Goal: Information Seeking & Learning: Check status

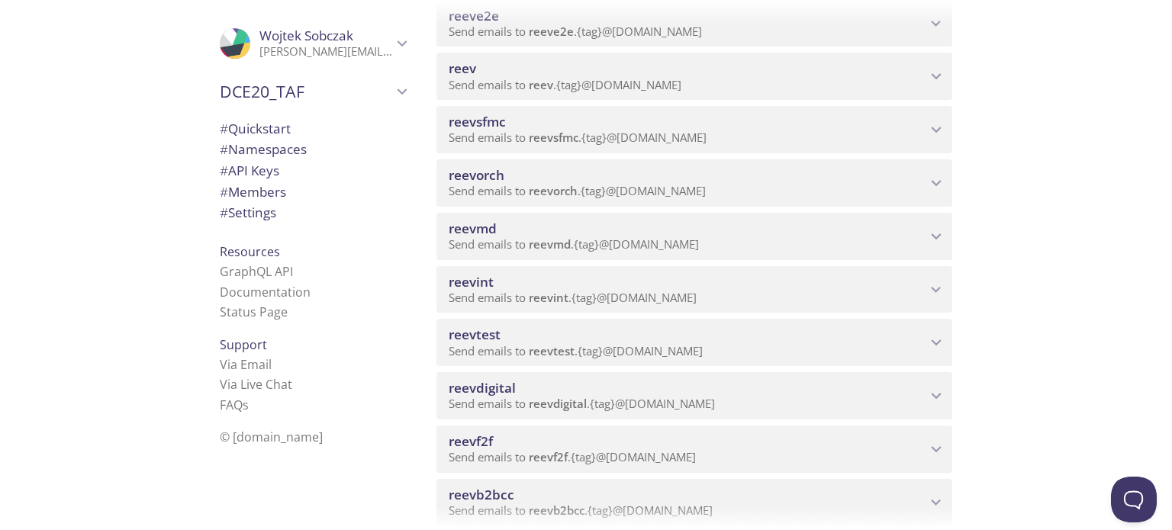
scroll to position [381, 0]
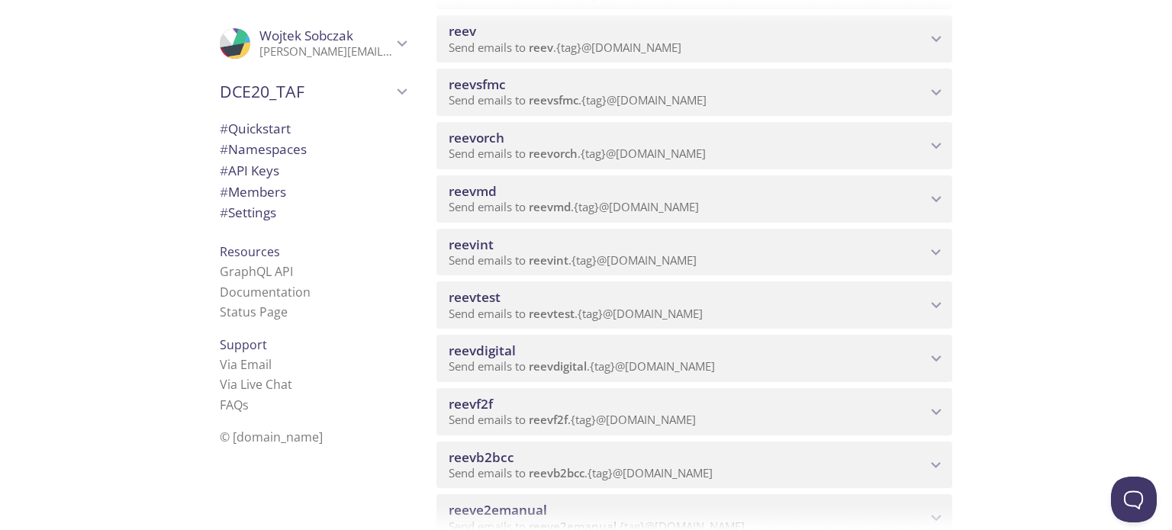
click at [576, 360] on span "reevdigital" at bounding box center [558, 366] width 58 height 15
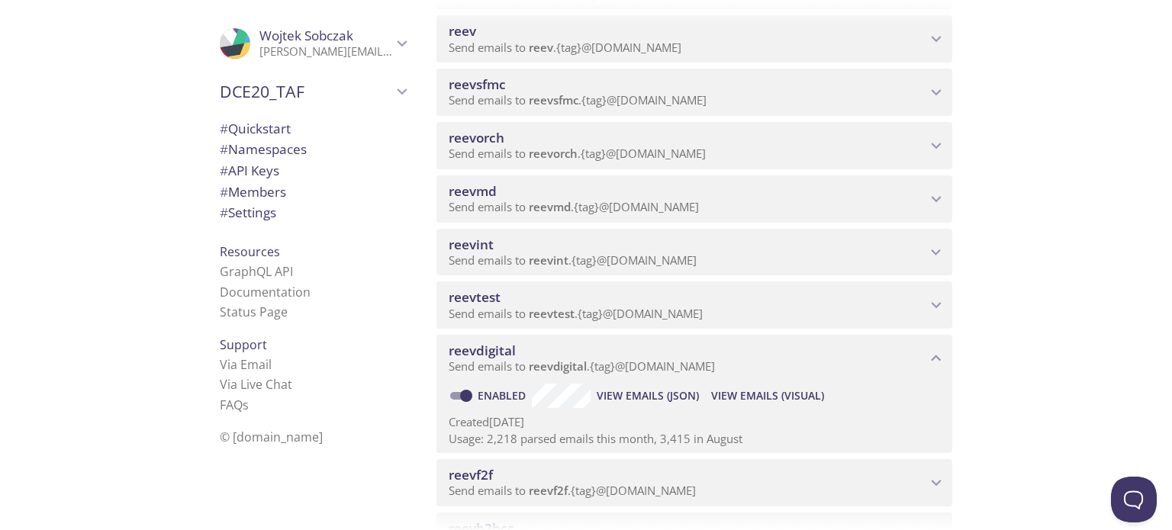
click at [772, 399] on span "View Emails (Visual)" at bounding box center [767, 396] width 113 height 18
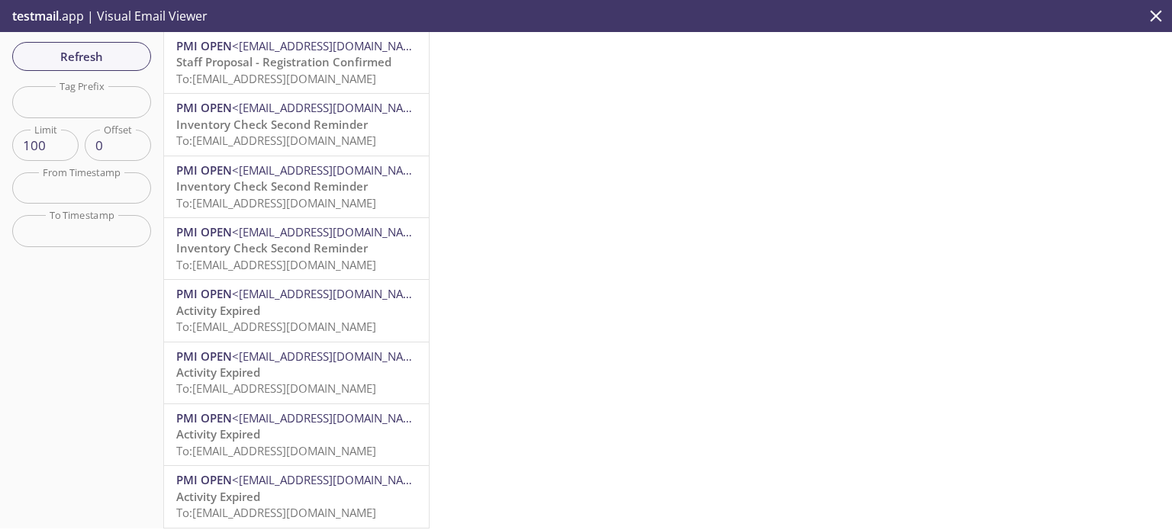
click at [311, 79] on span "To: reevdigital.ketchup@inbox.testmail.app" at bounding box center [276, 78] width 200 height 15
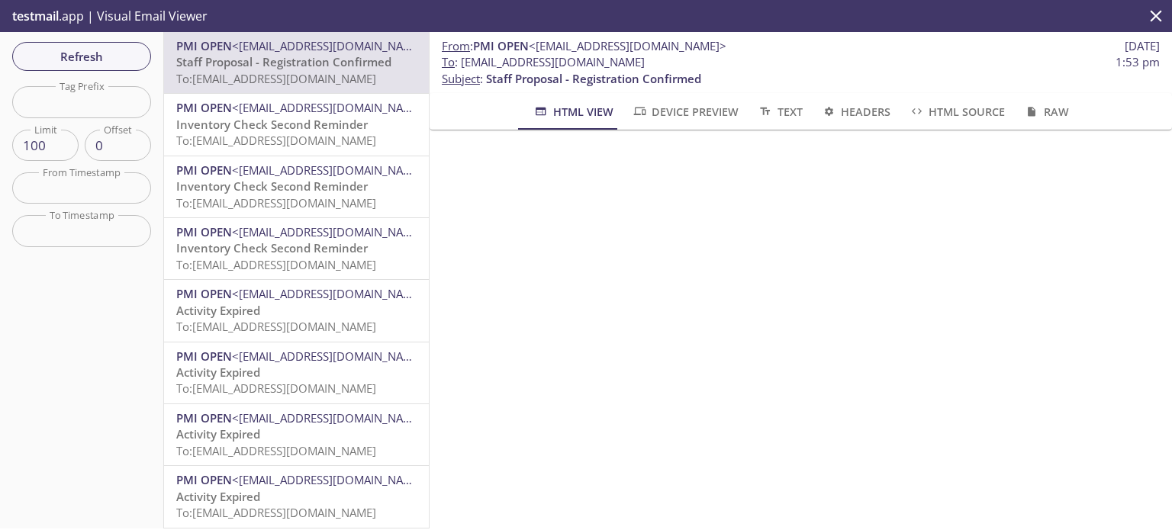
scroll to position [153, 0]
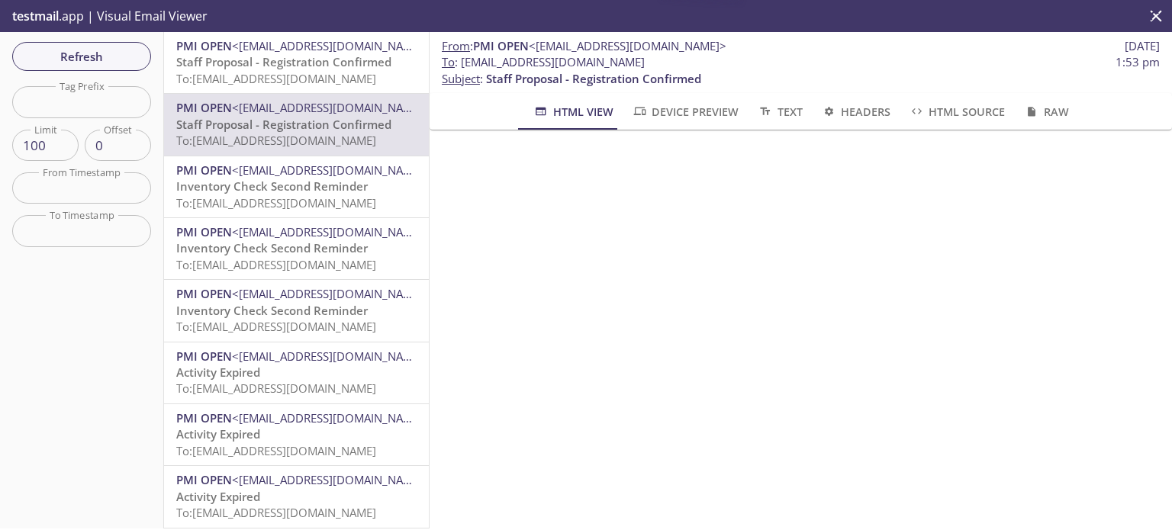
click at [307, 60] on span "Staff Proposal - Registration Confirmed" at bounding box center [283, 61] width 215 height 15
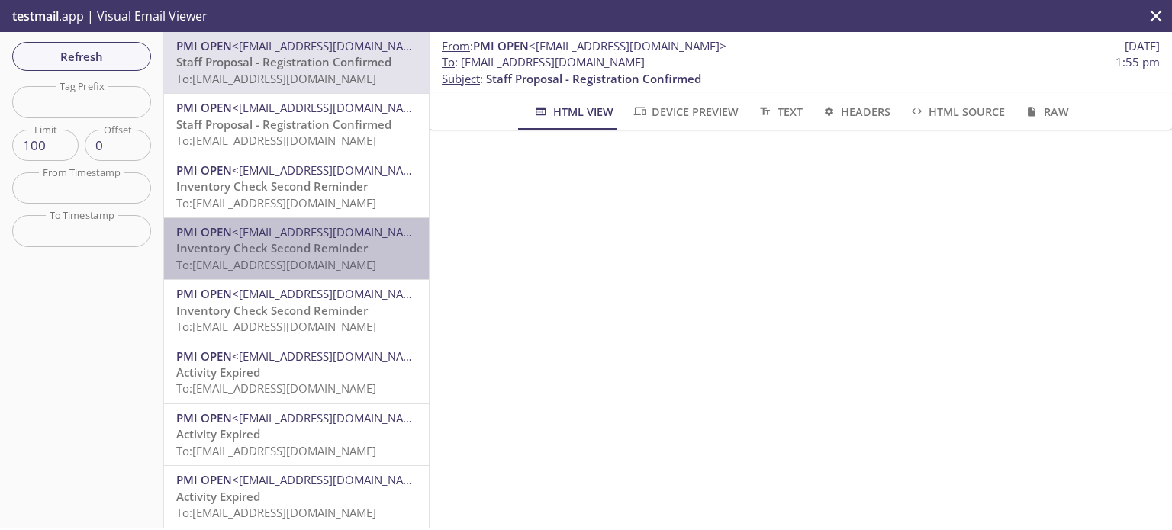
click at [340, 262] on span "To: [EMAIL_ADDRESS][DOMAIN_NAME]" at bounding box center [276, 264] width 200 height 15
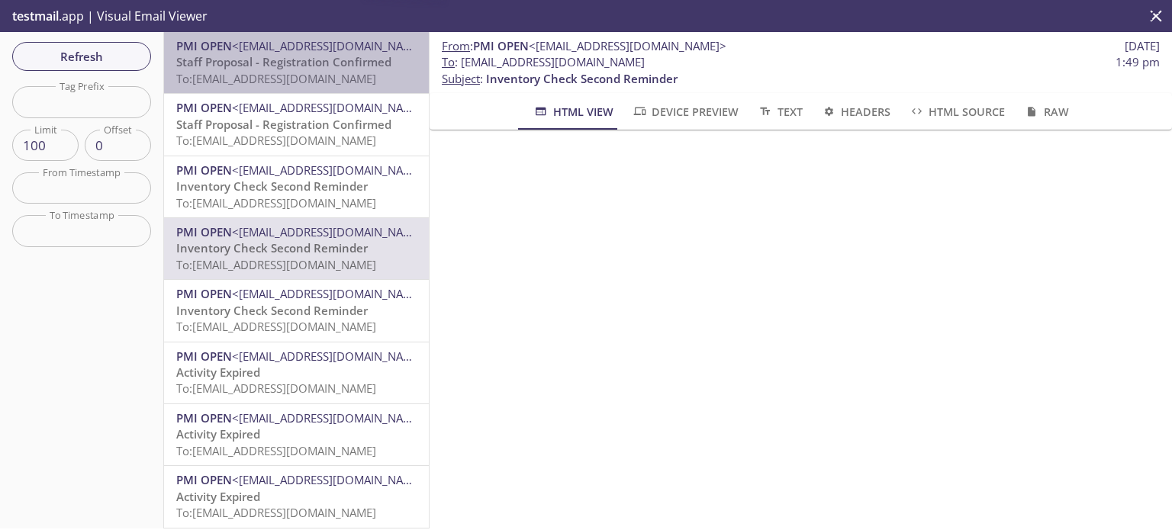
click at [346, 66] on span "Staff Proposal - Registration Confirmed" at bounding box center [283, 61] width 215 height 15
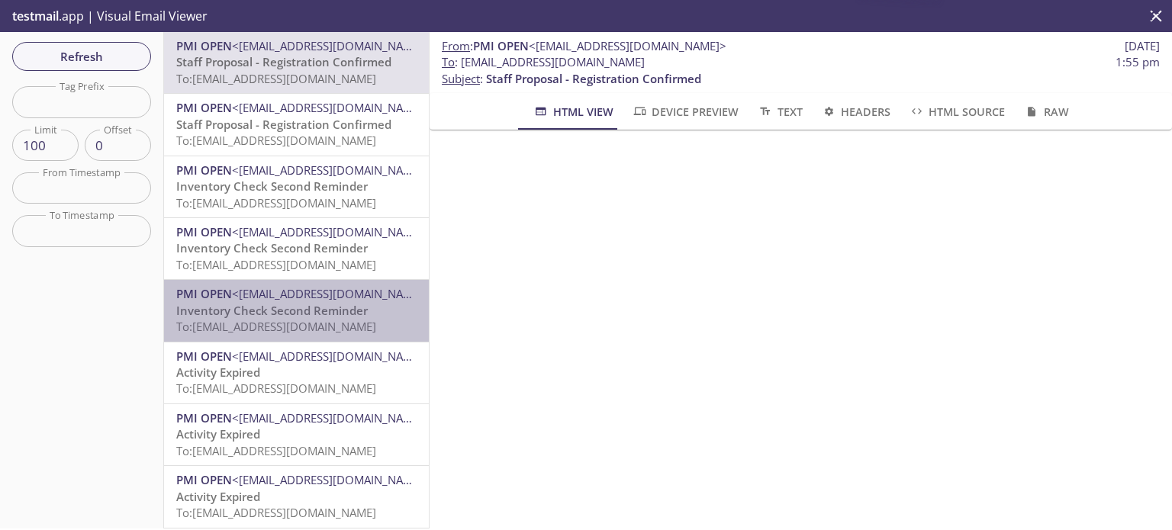
click at [349, 318] on p "Inventory Check Second Reminder To: [EMAIL_ADDRESS][DOMAIN_NAME]" at bounding box center [296, 319] width 240 height 33
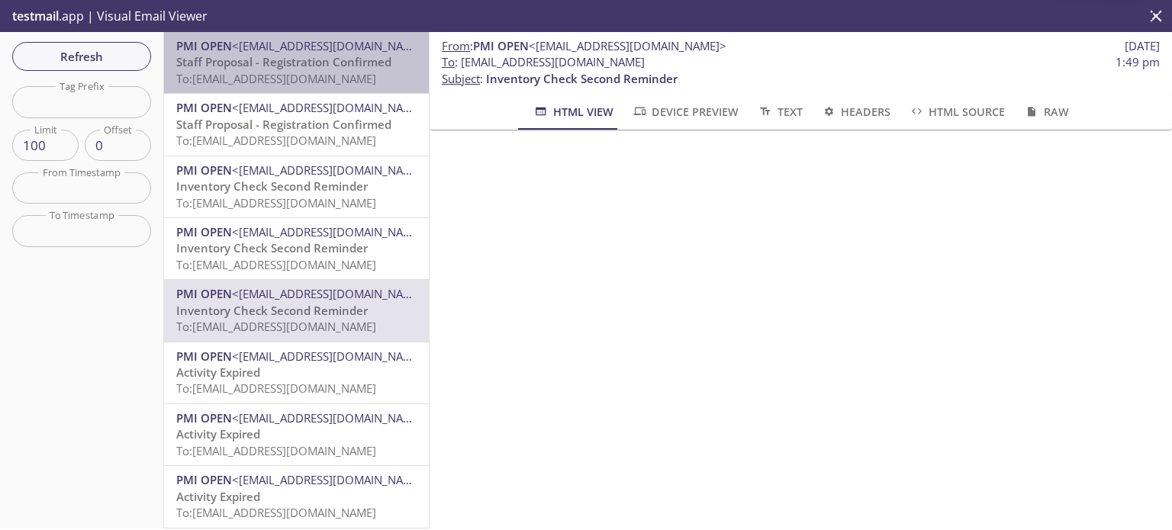
click at [313, 88] on div "PMI OPEN <[EMAIL_ADDRESS][DOMAIN_NAME]> Staff Proposal - Registration Confirmed…" at bounding box center [296, 62] width 265 height 61
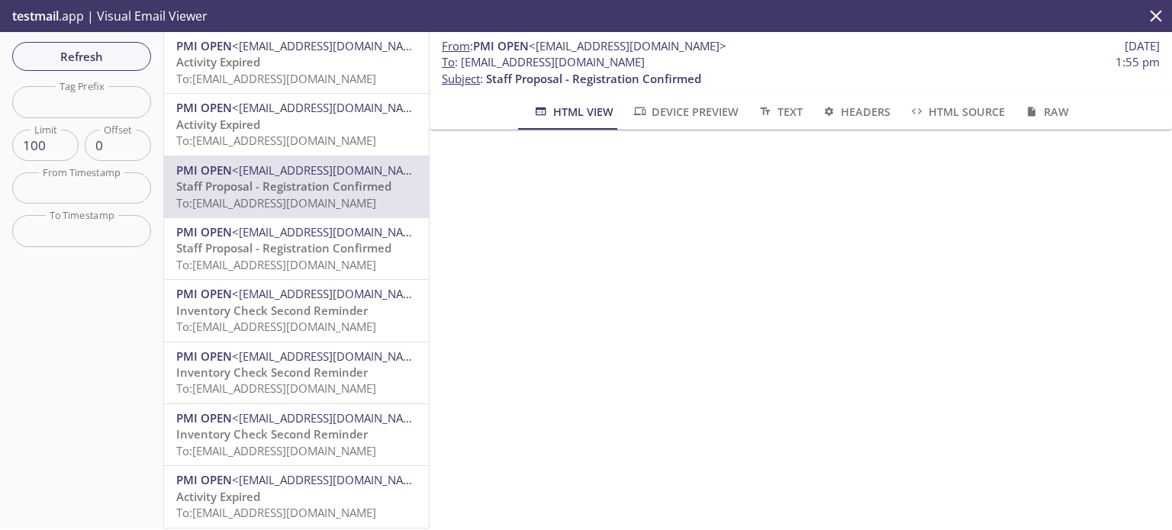
click at [87, 57] on span "Refresh" at bounding box center [81, 57] width 114 height 20
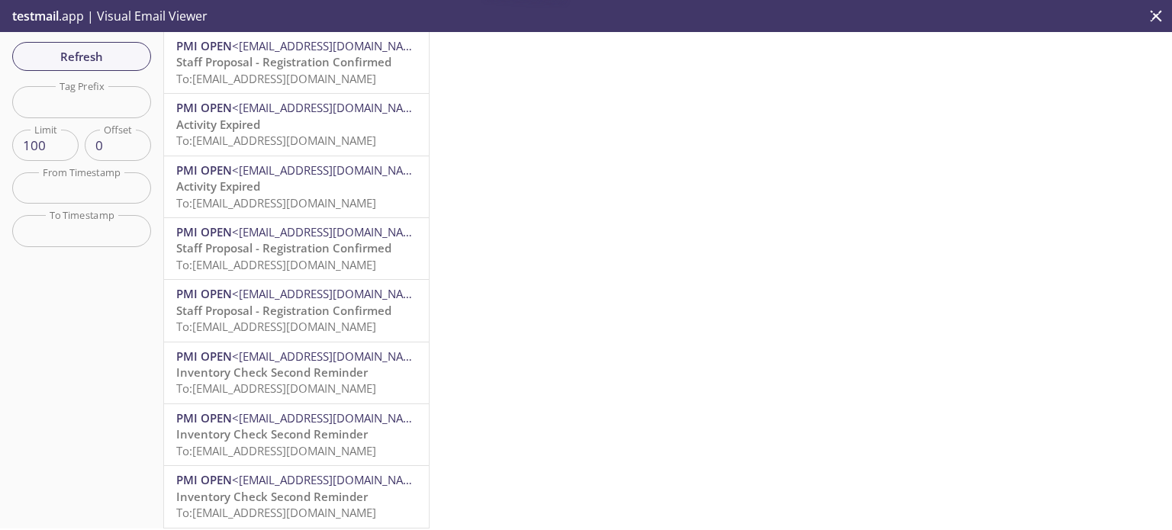
click at [333, 57] on span "Staff Proposal - Registration Confirmed" at bounding box center [283, 61] width 215 height 15
